Goal: Transaction & Acquisition: Purchase product/service

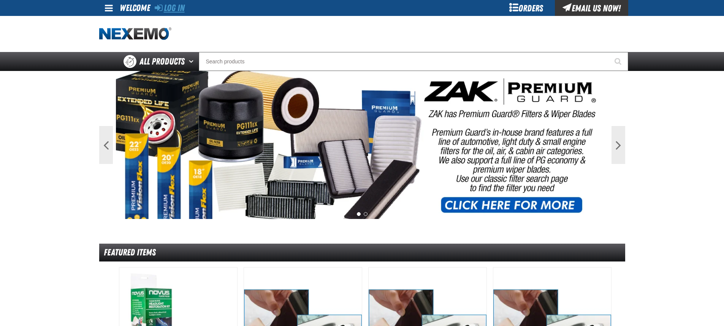
click at [183, 12] on link "Log In" at bounding box center [170, 8] width 30 height 11
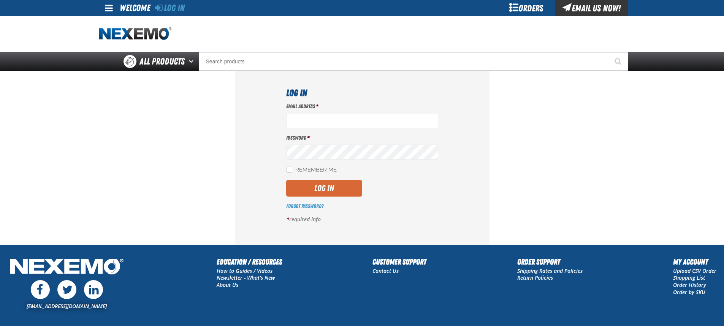
type input "aboyd@joemyerstoyota.com"
click at [325, 192] on button "Log In" at bounding box center [324, 188] width 76 height 17
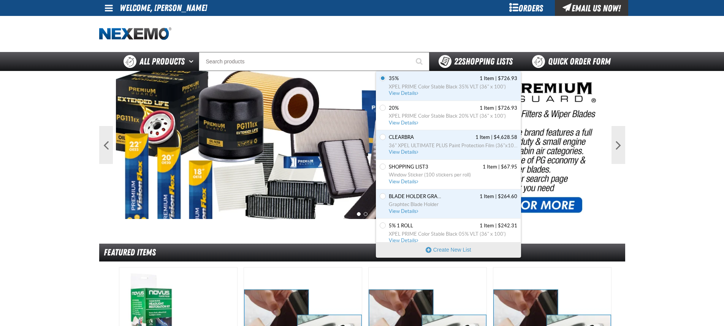
click at [451, 64] on div "22 Shopping Lists" at bounding box center [475, 61] width 74 height 13
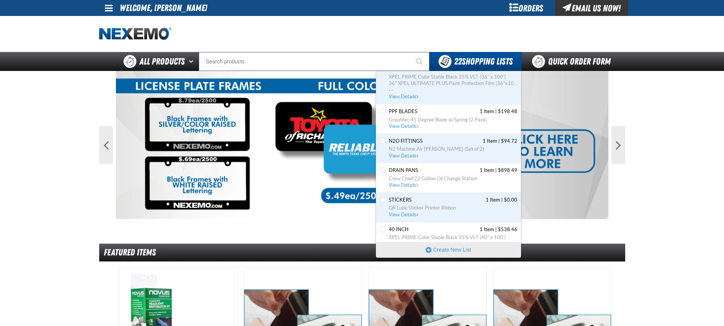
scroll to position [245, 0]
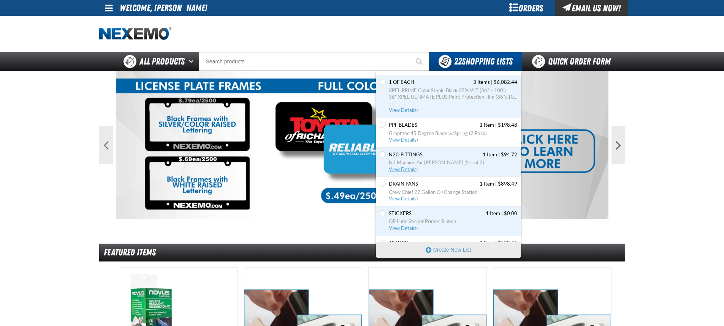
click at [404, 172] on span "View Details" at bounding box center [404, 170] width 31 height 6
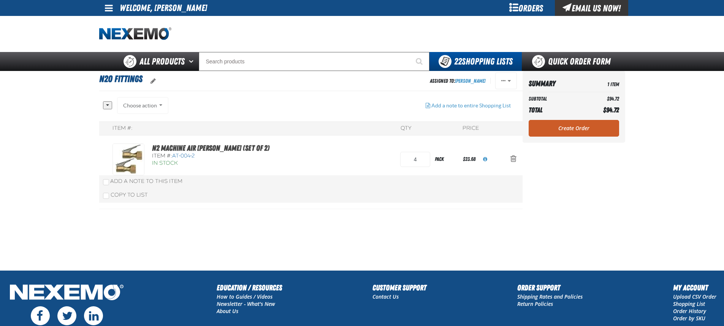
click at [185, 153] on span "AT-004-2" at bounding box center [183, 156] width 22 height 6
click at [191, 147] on link "N2 Machine Air [PERSON_NAME] (Set of 2)" at bounding box center [210, 148] width 117 height 9
